Goal: Contribute content: Contribute content

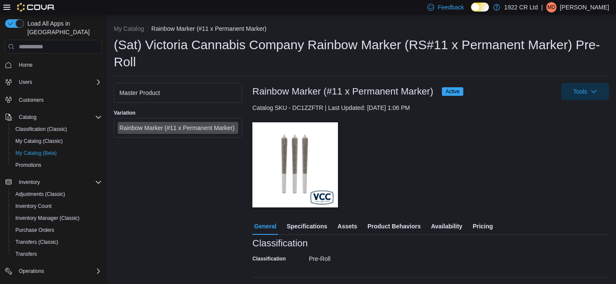
click at [176, 89] on div "Master Product" at bounding box center [177, 93] width 117 height 9
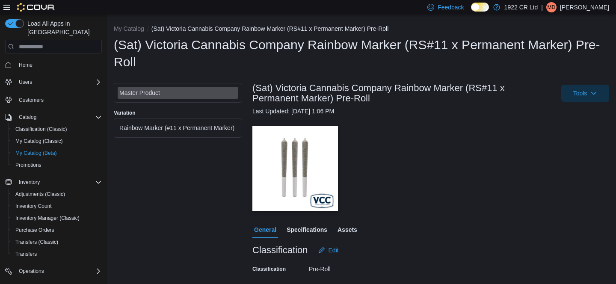
click at [347, 221] on span "Assets" at bounding box center [348, 229] width 20 height 17
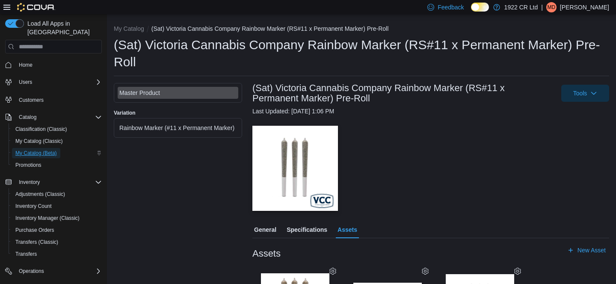
click at [47, 150] on span "My Catalog (Beta)" at bounding box center [36, 153] width 42 height 7
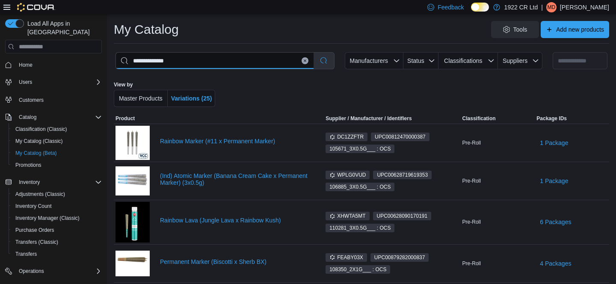
click at [145, 62] on input "**********" at bounding box center [215, 61] width 198 height 16
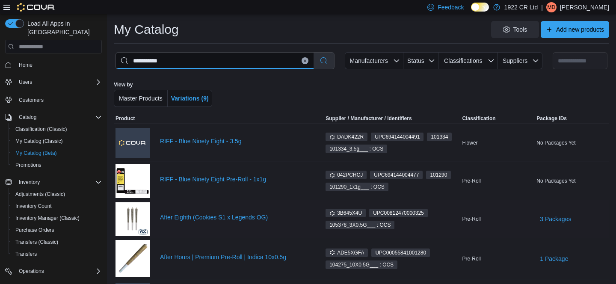
type input "**********"
click at [211, 220] on link "After Eighth (Cookies S1 x Legends OG)" at bounding box center [235, 217] width 150 height 7
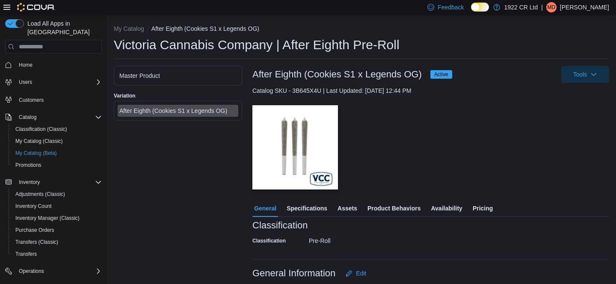
click at [185, 76] on div "Master Product" at bounding box center [177, 75] width 117 height 9
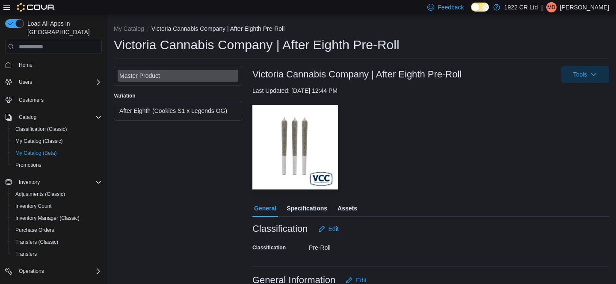
click at [350, 213] on span "Assets" at bounding box center [348, 208] width 20 height 17
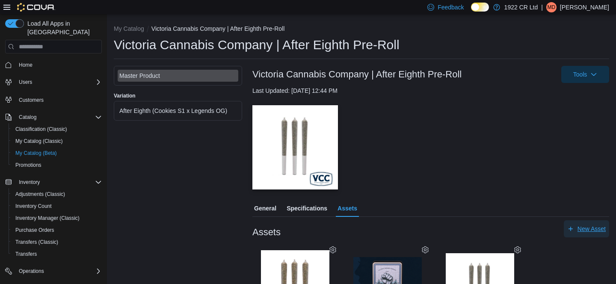
click at [583, 232] on span "New Asset" at bounding box center [592, 229] width 28 height 9
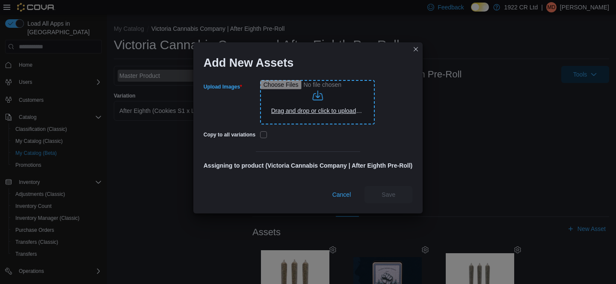
click at [321, 93] on input "Upload Images" at bounding box center [317, 102] width 115 height 44
type input "**********"
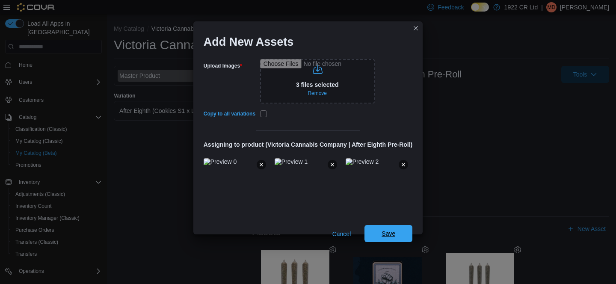
click at [389, 233] on span "Save" at bounding box center [389, 233] width 14 height 9
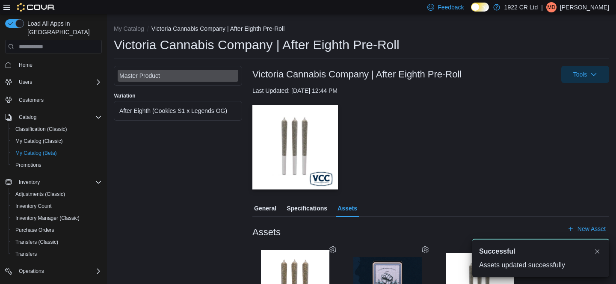
click at [215, 121] on div "Master Product Variation After Eighth (Cookies S1 x Legends OG)" at bounding box center [178, 253] width 128 height 374
click at [214, 108] on div "After Eighth (Cookies S1 x Legends OG)" at bounding box center [177, 111] width 117 height 9
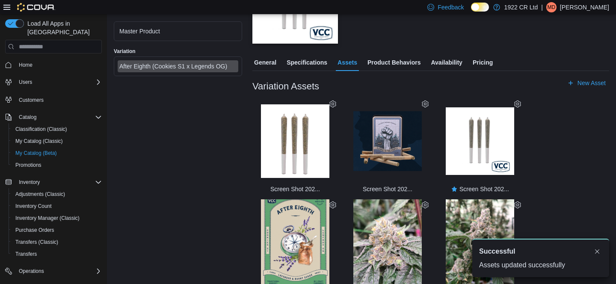
scroll to position [162, 0]
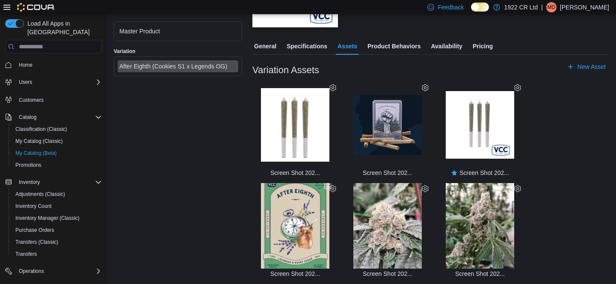
click at [300, 235] on img "button" at bounding box center [295, 225] width 68 height 101
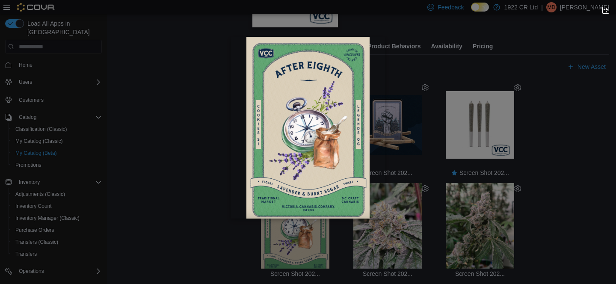
click at [236, 218] on button "Press Escape or click to close image fullscreen mode —" at bounding box center [308, 128] width 154 height 182
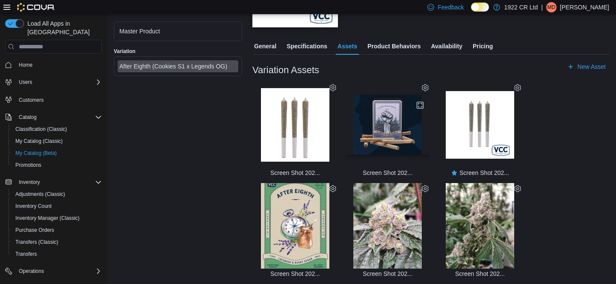
click at [406, 138] on img "button" at bounding box center [387, 125] width 68 height 60
